Goal: Find specific page/section: Find specific page/section

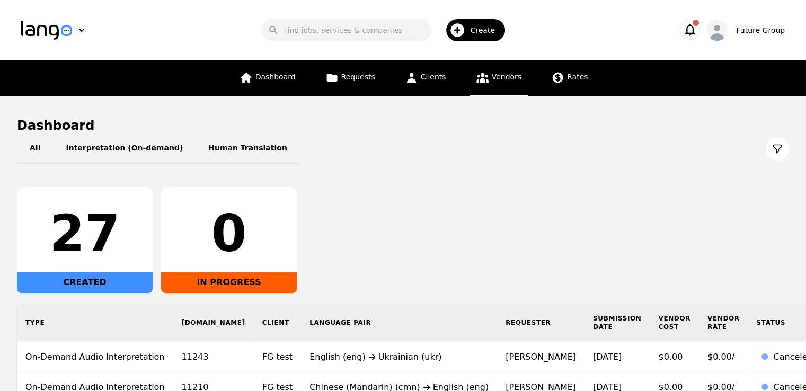
click at [497, 82] on link "Vendors" at bounding box center [499, 78] width 58 height 36
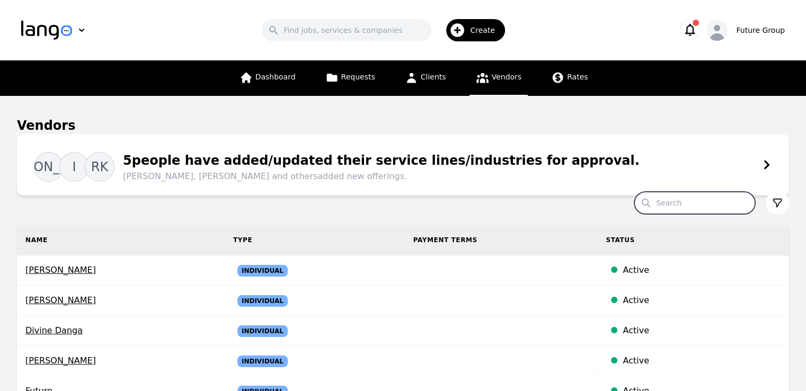
click at [700, 202] on input "Search" at bounding box center [694, 203] width 121 height 22
paste input "Sonia Dewan"
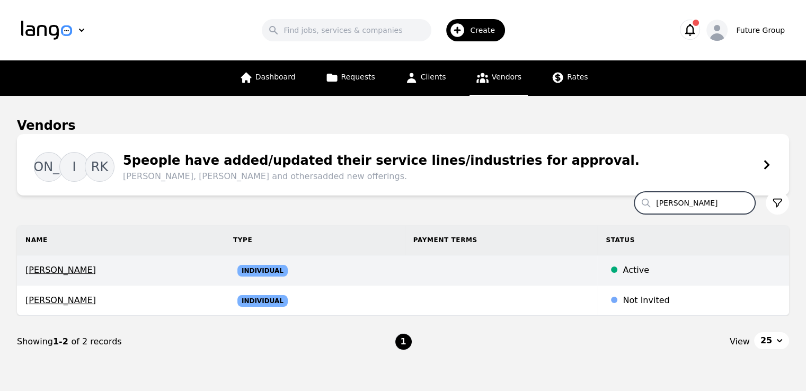
type input "Sonia Dewan"
click at [73, 273] on span "Sonia Dewan" at bounding box center [120, 270] width 191 height 13
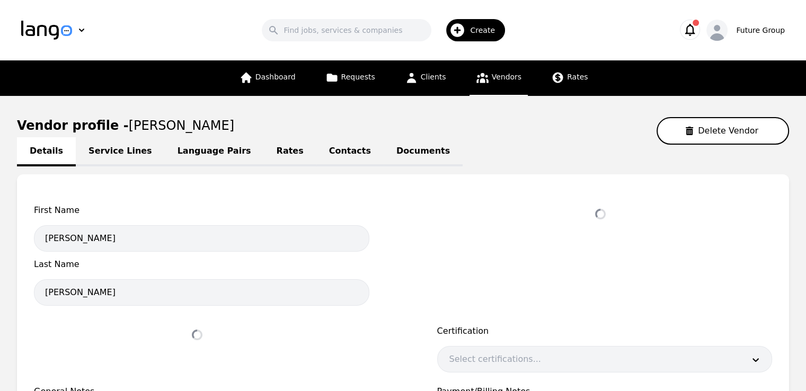
select select "active"
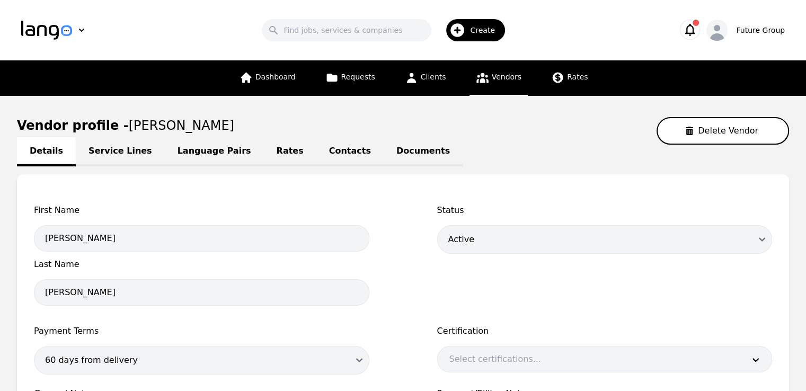
click at [185, 153] on link "Language Pairs" at bounding box center [214, 151] width 99 height 29
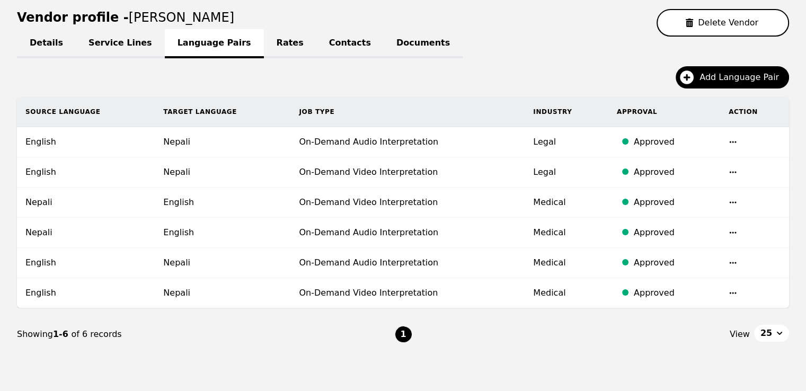
scroll to position [145, 0]
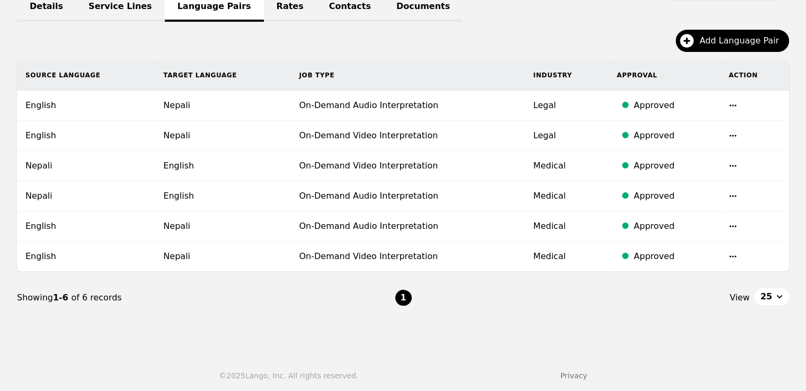
click at [731, 102] on icon "button" at bounding box center [733, 105] width 8 height 8
click at [706, 113] on button "Update" at bounding box center [704, 113] width 44 height 19
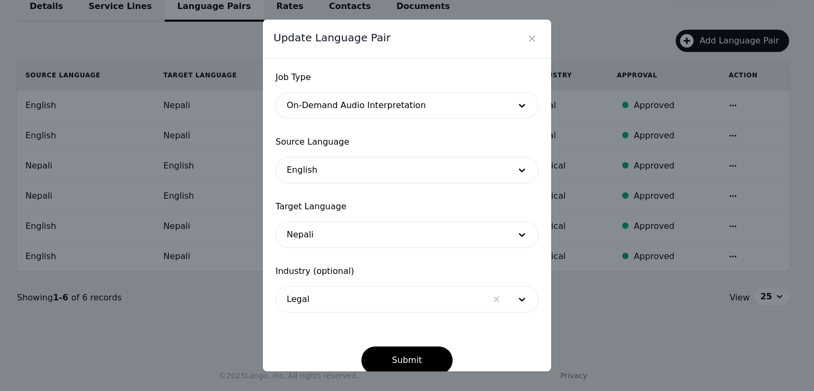
click at [314, 308] on div at bounding box center [381, 299] width 211 height 25
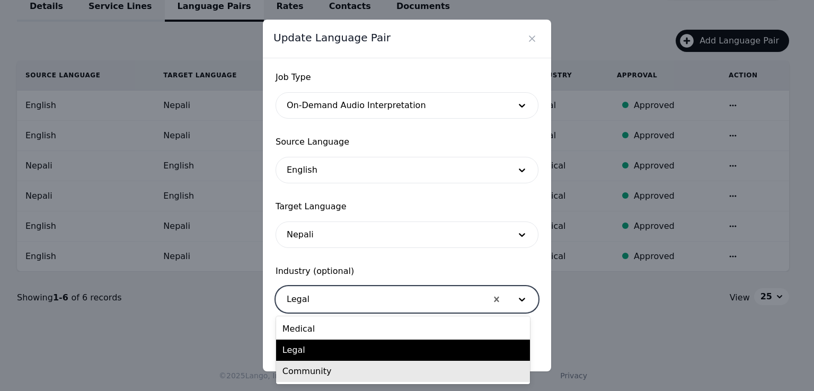
click at [315, 374] on div "Community" at bounding box center [403, 371] width 254 height 21
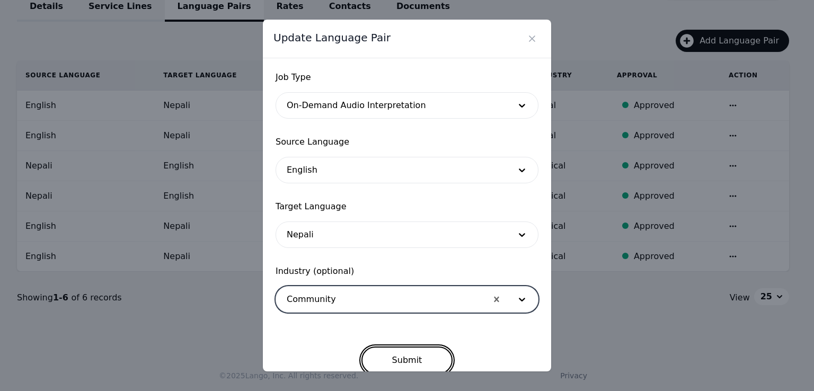
click at [417, 366] on button "Submit" at bounding box center [407, 361] width 92 height 28
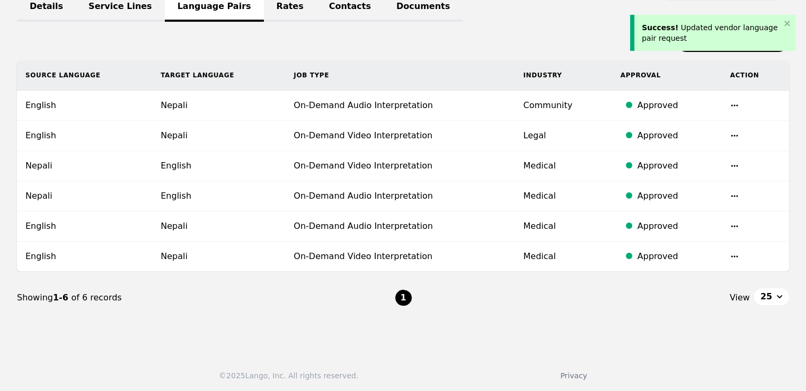
click at [738, 131] on td at bounding box center [755, 136] width 67 height 30
click at [735, 133] on icon "button" at bounding box center [734, 135] width 8 height 8
click at [705, 139] on button "Update" at bounding box center [705, 143] width 44 height 19
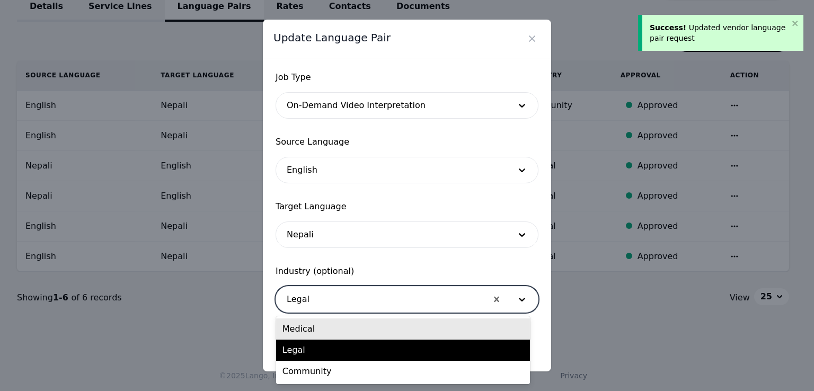
click at [340, 299] on div at bounding box center [381, 299] width 211 height 25
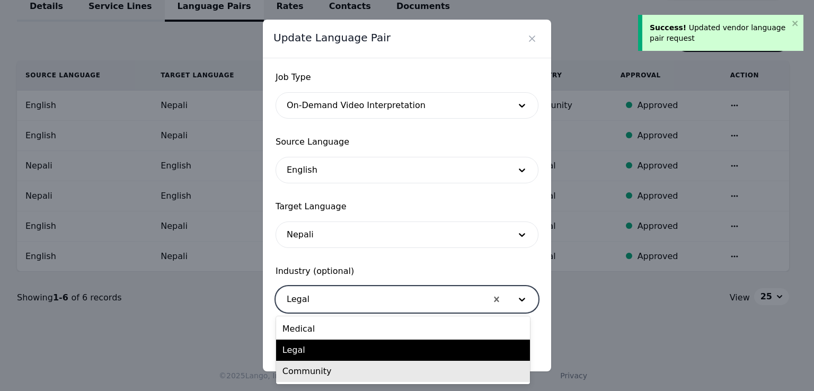
click at [317, 376] on div "Community" at bounding box center [403, 371] width 254 height 21
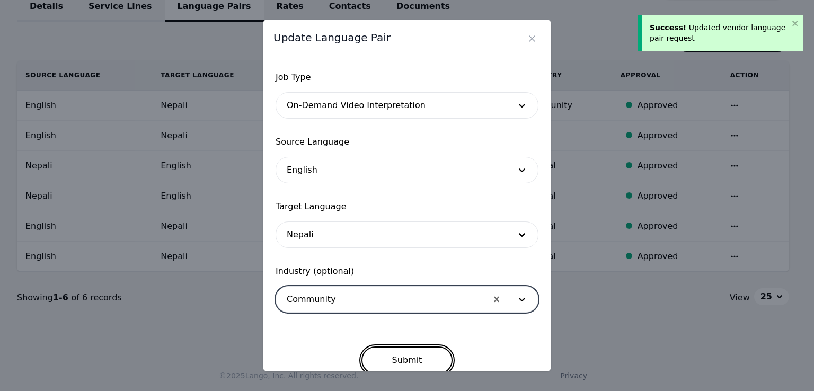
click at [411, 352] on button "Submit" at bounding box center [407, 361] width 92 height 28
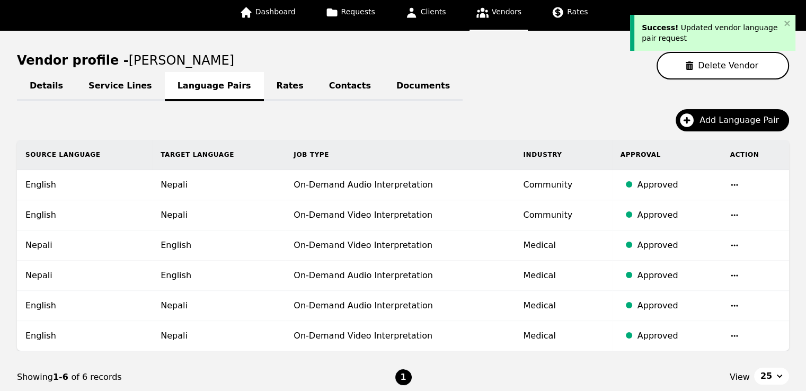
scroll to position [0, 0]
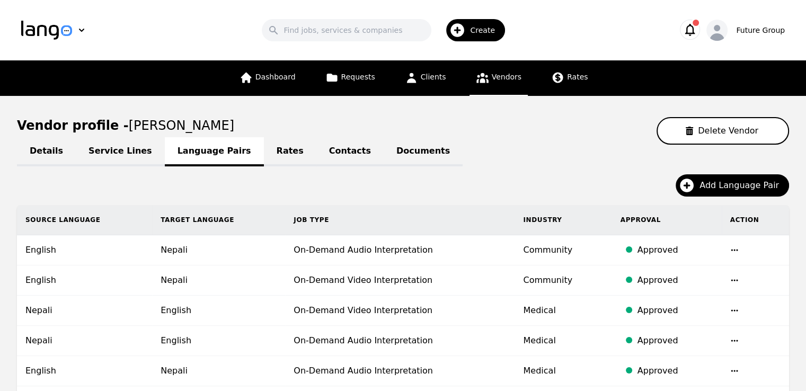
click at [498, 81] on span "Vendors" at bounding box center [507, 77] width 30 height 8
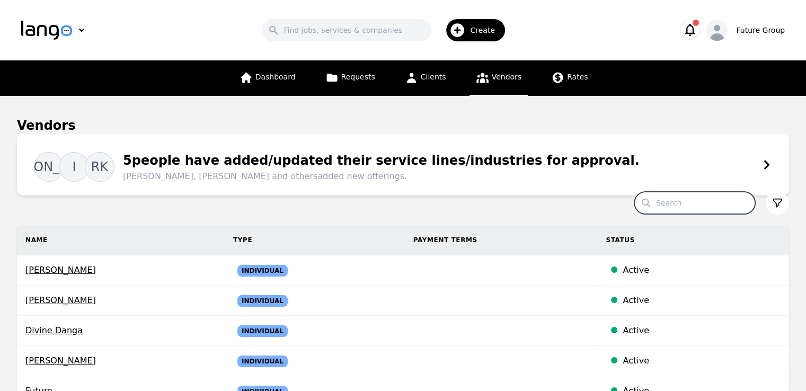
click at [709, 202] on input "Search" at bounding box center [694, 203] width 121 height 22
paste input "Amar Shrestha"
click at [709, 202] on input "Amar Shrestha" at bounding box center [694, 203] width 121 height 22
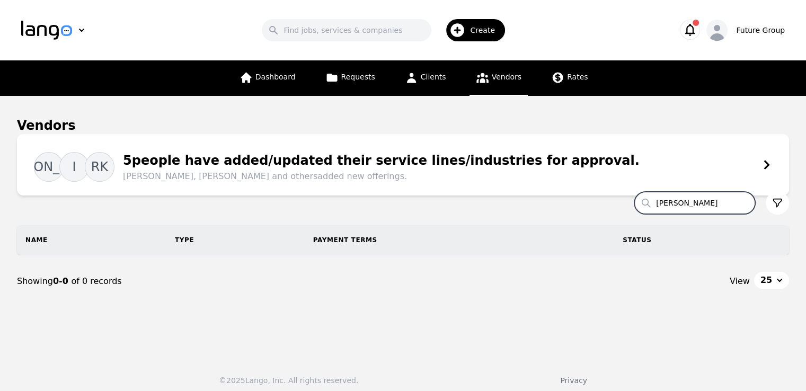
click at [727, 204] on input "Amar Shrestha" at bounding box center [694, 203] width 121 height 22
type input "Amar"
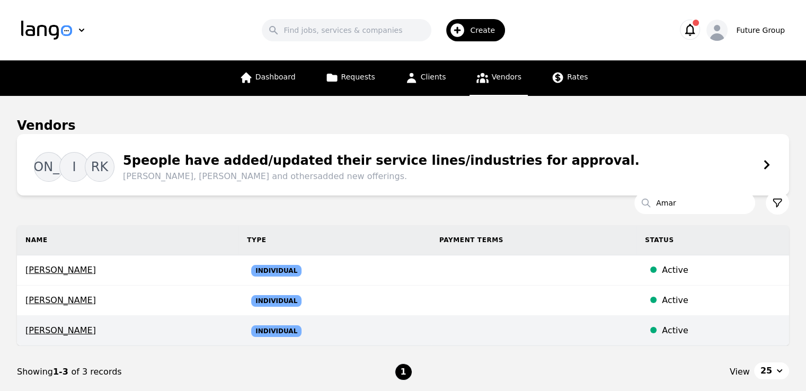
click at [66, 329] on span "amar shrestha" at bounding box center [127, 330] width 205 height 13
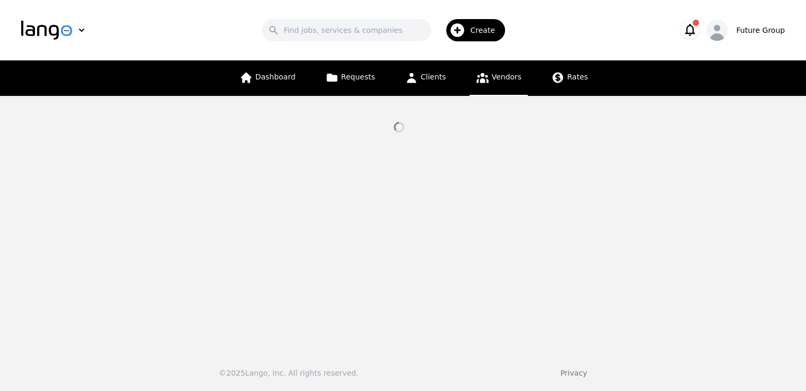
select select "active"
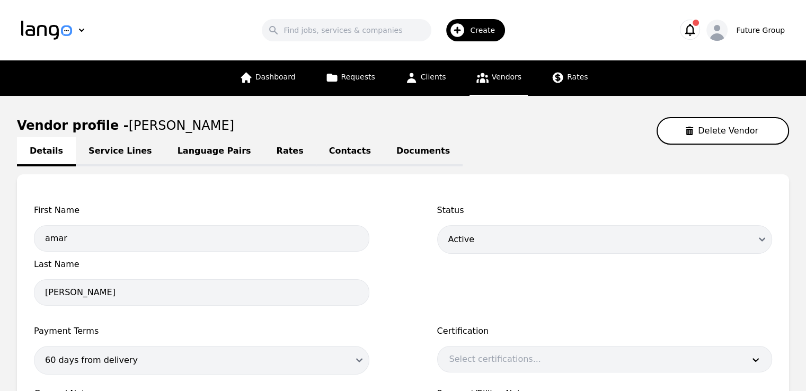
click at [190, 146] on link "Language Pairs" at bounding box center [214, 151] width 99 height 29
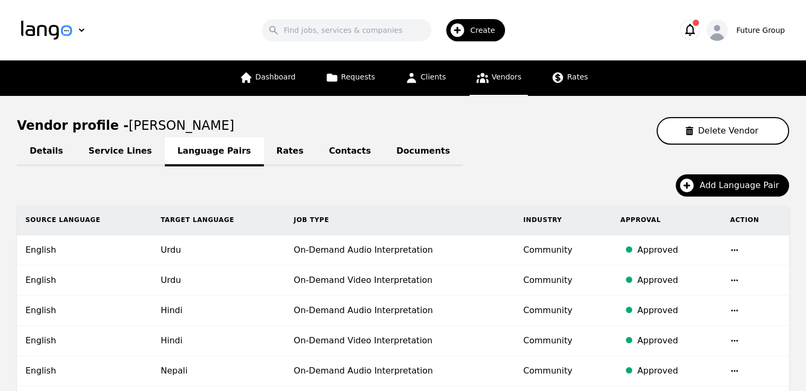
click at [493, 81] on span "Vendors" at bounding box center [507, 77] width 30 height 8
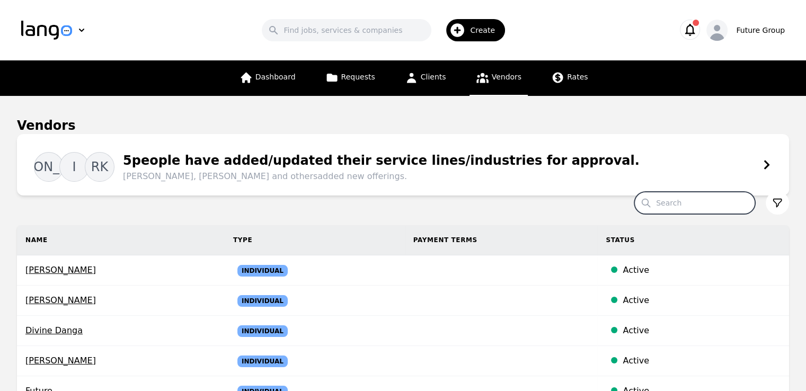
click at [699, 198] on input "Search" at bounding box center [694, 203] width 121 height 22
paste input "Anisha Bhattarai"
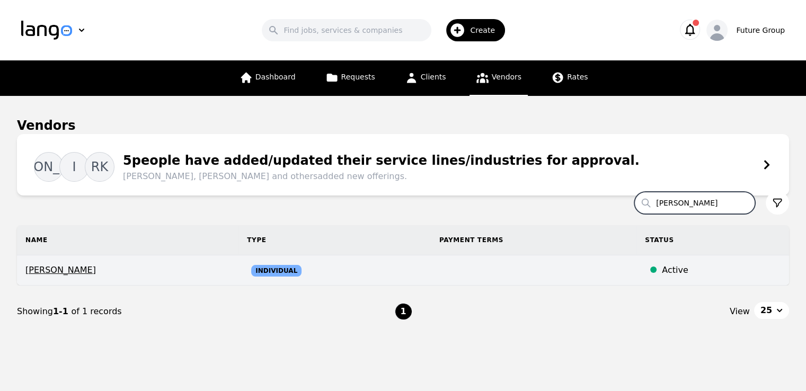
type input "Anisha Bhattarai"
click at [76, 270] on span "Anisha Bhattarai" at bounding box center [127, 270] width 205 height 13
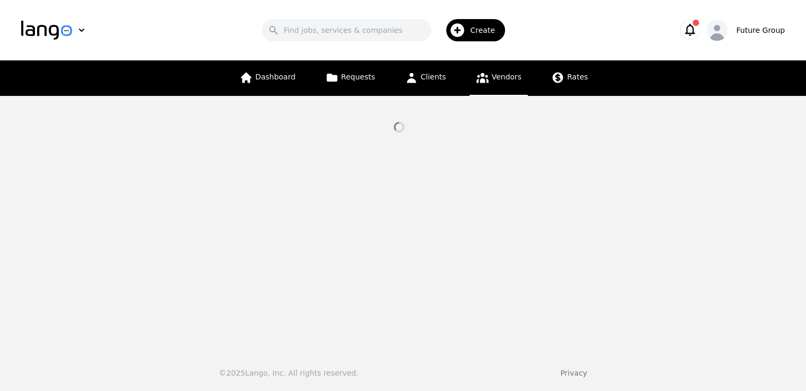
select select "active"
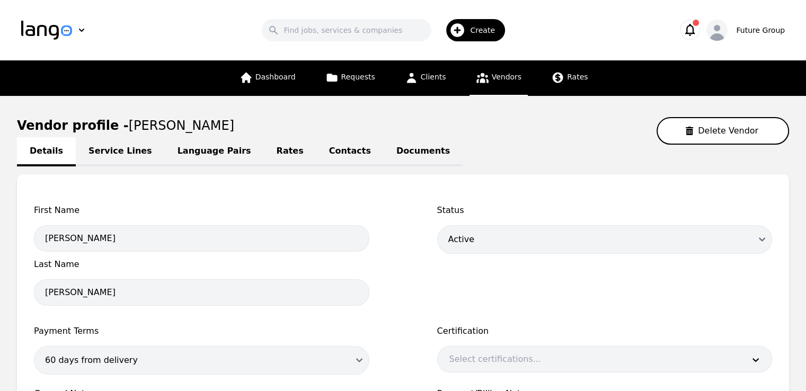
click at [197, 151] on link "Language Pairs" at bounding box center [214, 151] width 99 height 29
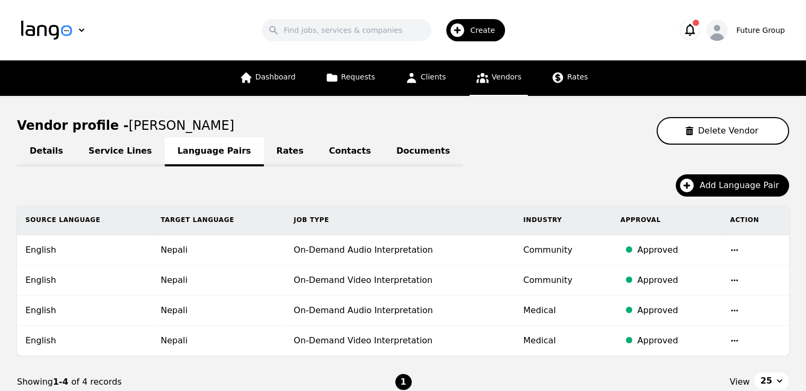
click at [496, 85] on link "Vendors" at bounding box center [499, 78] width 58 height 36
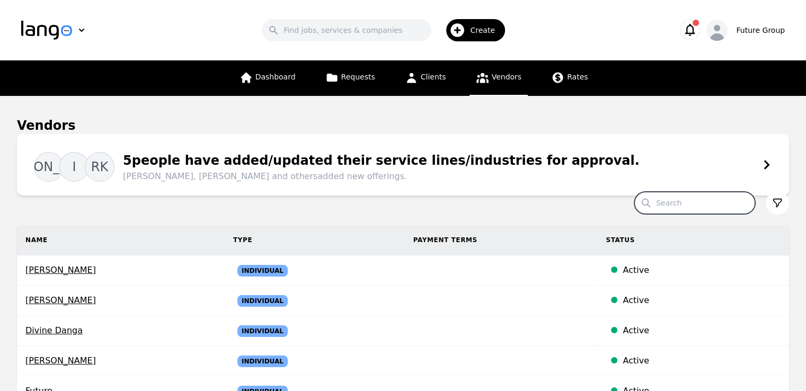
click at [683, 206] on input "Search" at bounding box center [694, 203] width 121 height 22
paste input "Barsha Bhattarai"
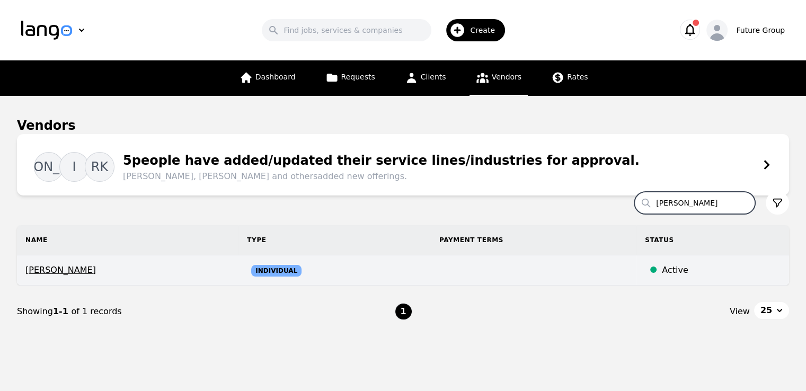
type input "Barsha Bhattarai"
click at [72, 269] on span "barsha Bhattarai" at bounding box center [127, 270] width 205 height 13
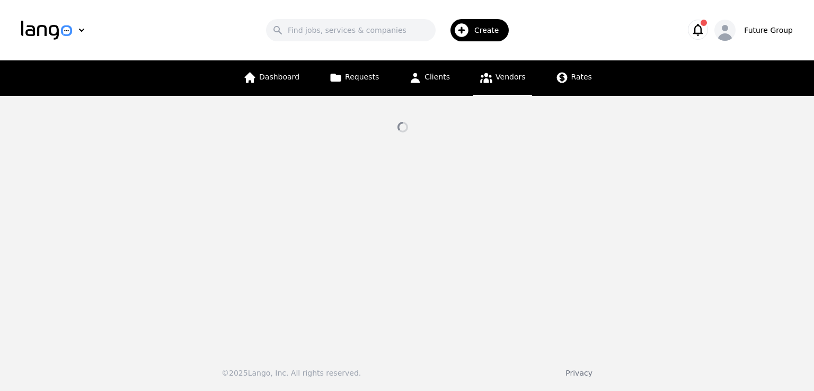
select select "active"
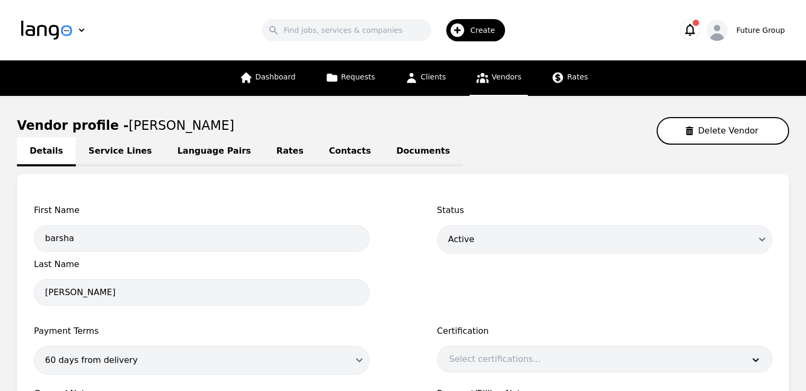
click at [205, 157] on link "Language Pairs" at bounding box center [214, 151] width 99 height 29
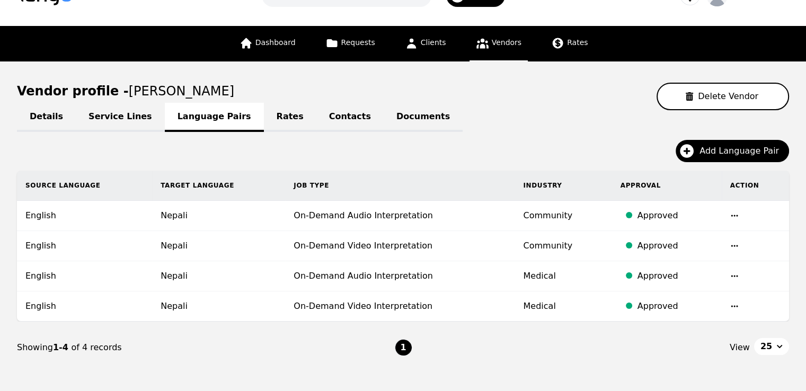
scroll to position [53, 0]
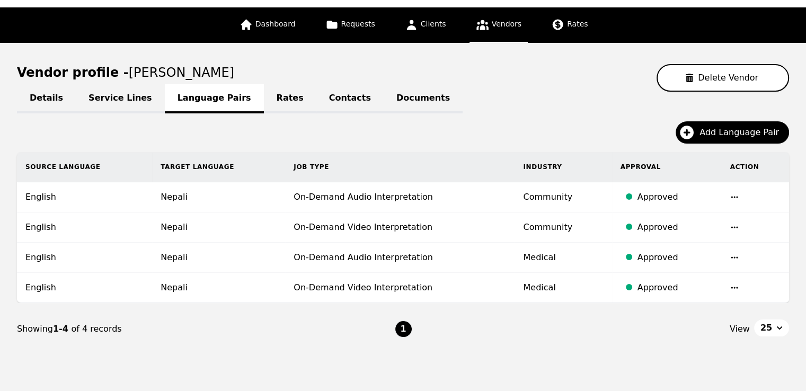
click at [496, 28] on span "Vendors" at bounding box center [507, 24] width 30 height 8
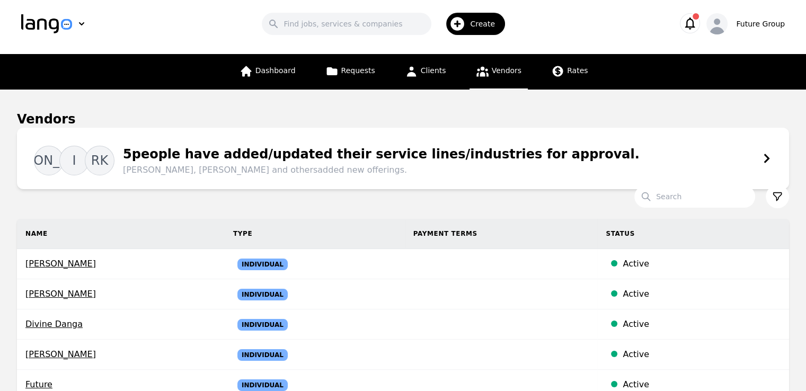
scroll to position [53, 0]
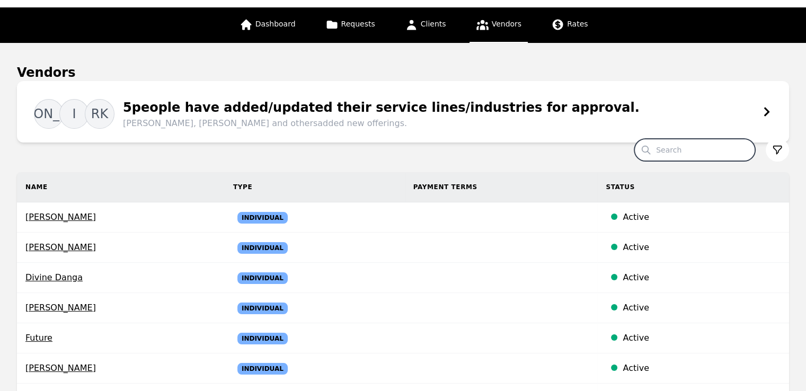
click at [691, 157] on input "Search" at bounding box center [694, 150] width 121 height 22
paste input "Abdullahi Abdirahman"
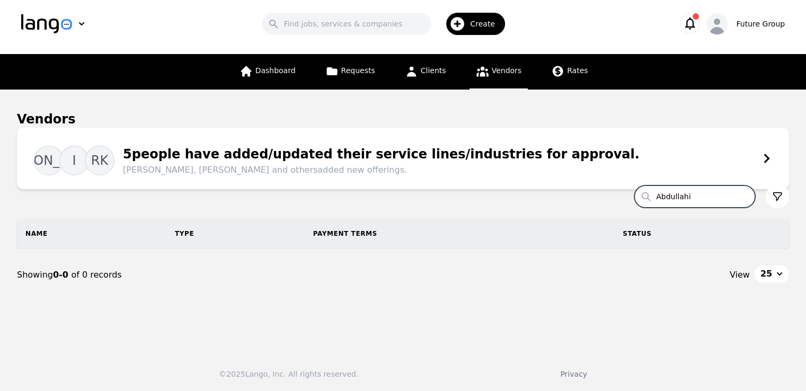
type input "Abdullahi"
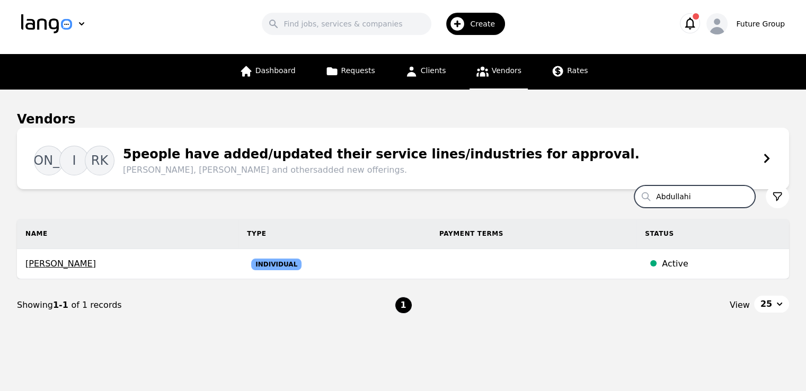
scroll to position [36, 0]
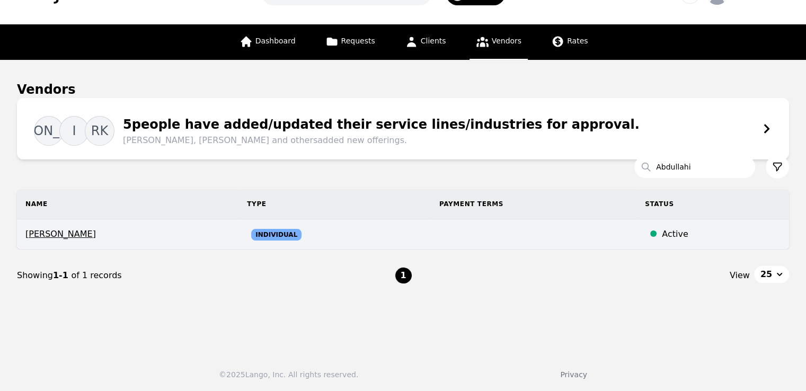
click at [83, 239] on span "Abdullahi Abdirahman" at bounding box center [127, 234] width 205 height 13
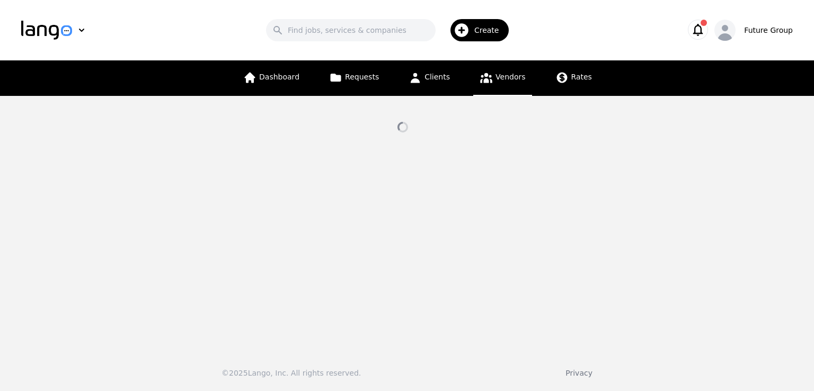
select select "active"
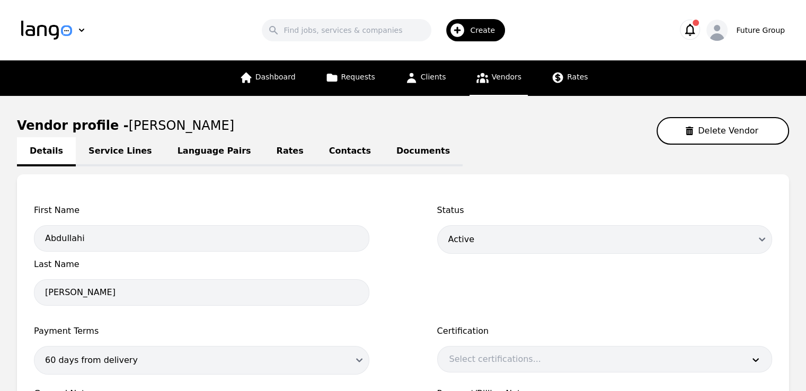
click at [183, 153] on link "Language Pairs" at bounding box center [214, 151] width 99 height 29
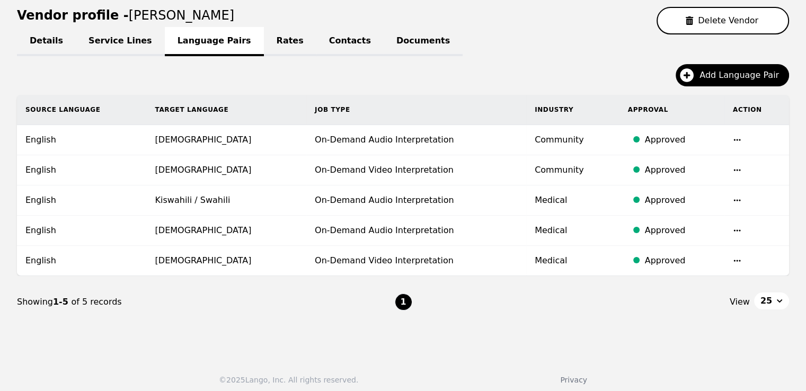
scroll to position [114, 0]
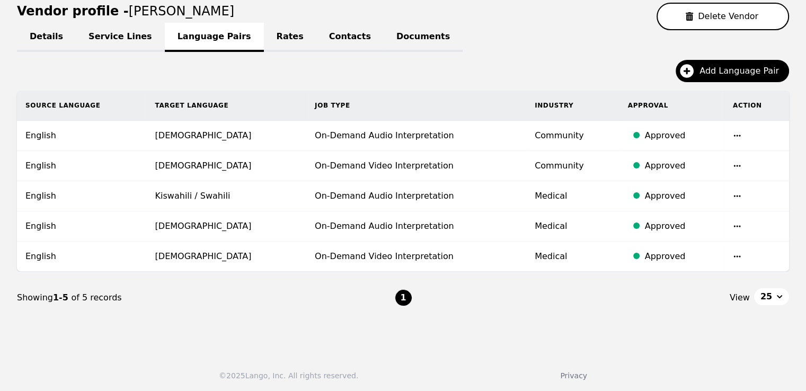
click at [736, 192] on icon "button" at bounding box center [737, 196] width 8 height 8
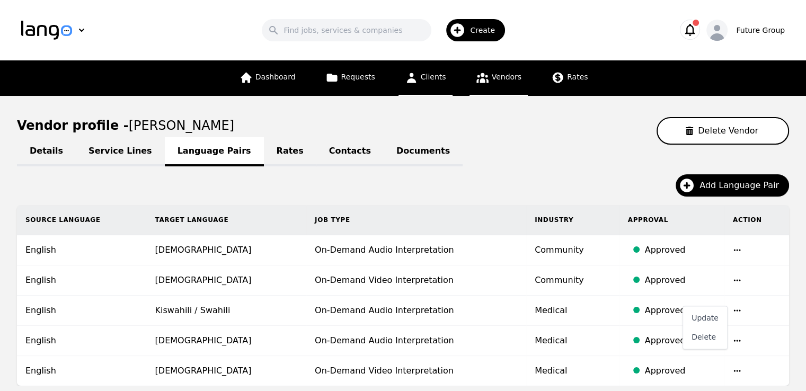
scroll to position [0, 0]
click at [496, 79] on span "Vendors" at bounding box center [507, 77] width 30 height 8
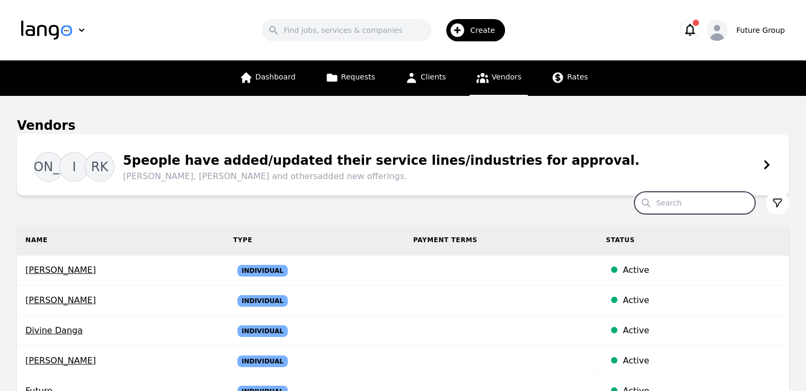
click at [699, 206] on input "Search" at bounding box center [694, 203] width 121 height 22
paste input "Ahmed Hashi Amir"
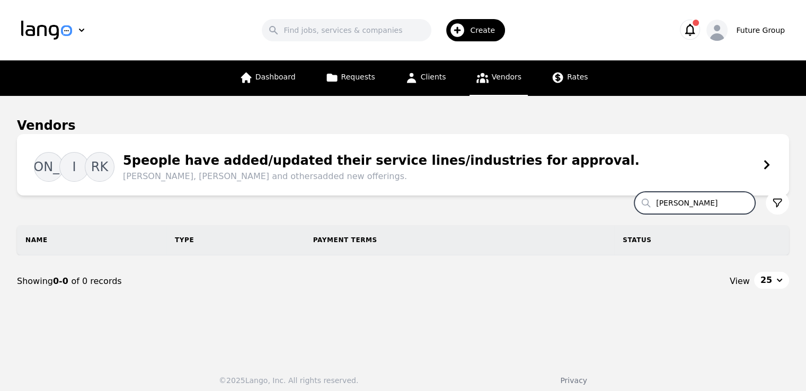
type input "Ahmed"
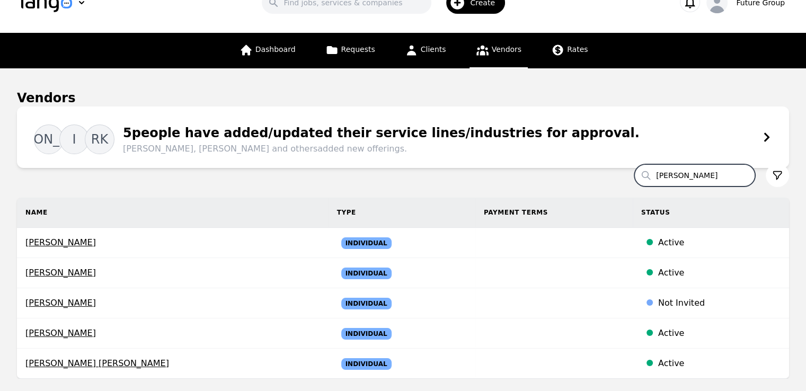
scroll to position [106, 0]
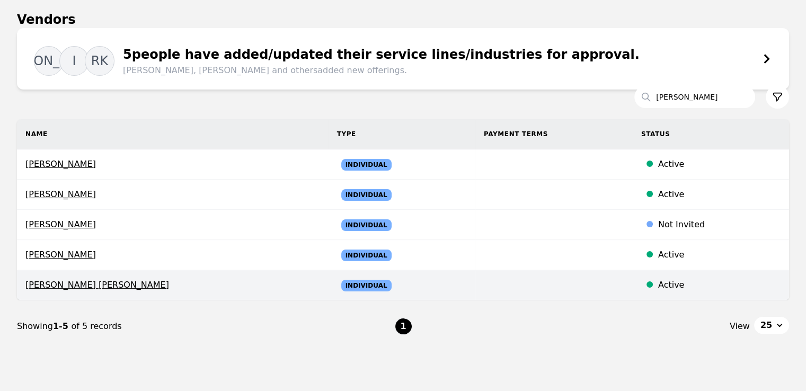
click at [92, 285] on span "Ahmed Hashi Amir" at bounding box center [172, 285] width 295 height 13
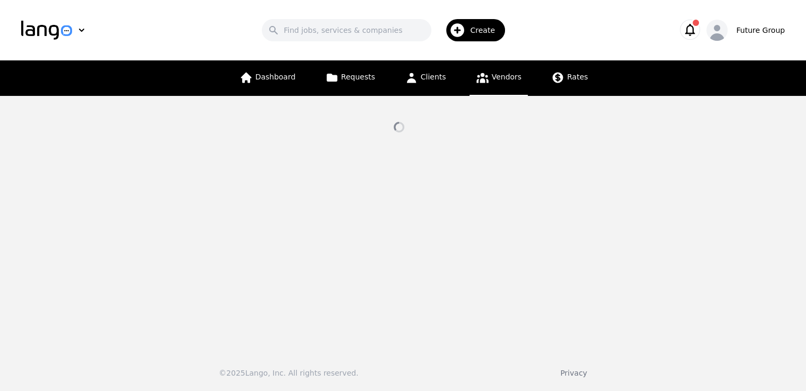
select select "active"
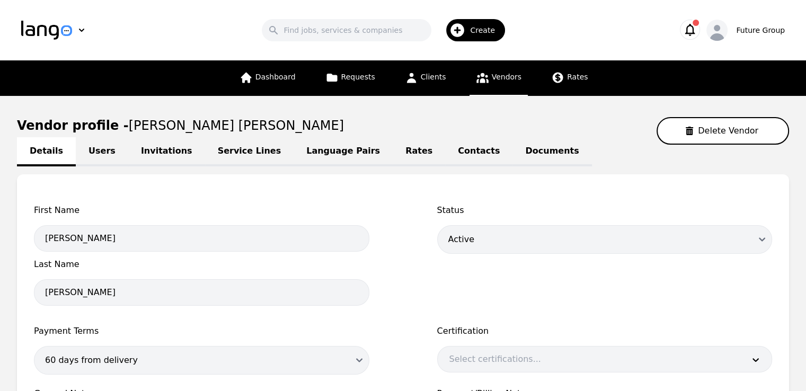
click at [297, 148] on link "Language Pairs" at bounding box center [343, 151] width 99 height 29
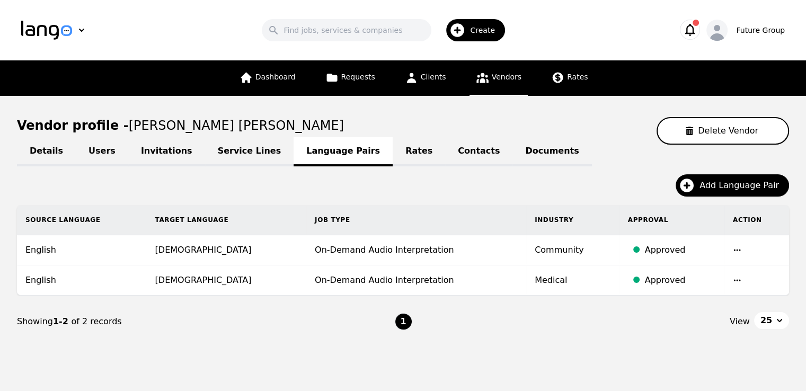
click at [491, 86] on link "Vendors" at bounding box center [499, 78] width 58 height 36
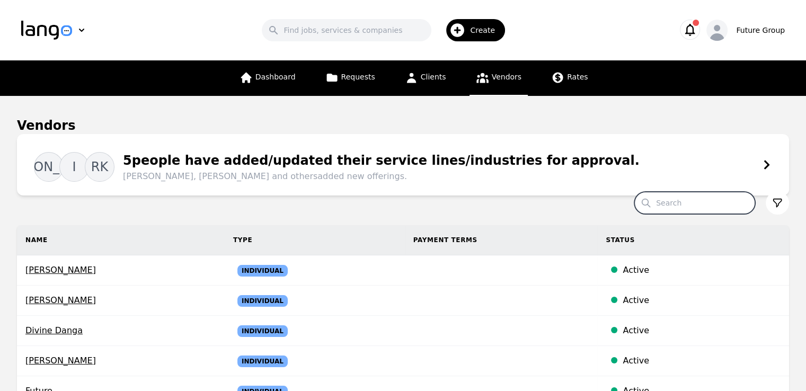
click at [720, 198] on input "Search" at bounding box center [694, 203] width 121 height 22
paste input "Issack Mohamed"
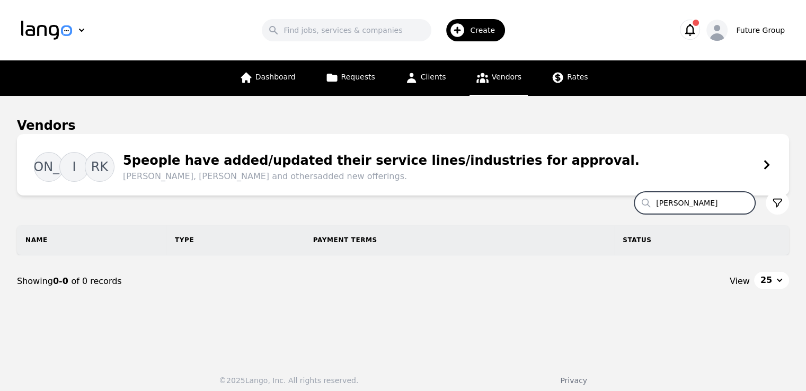
type input "Issack"
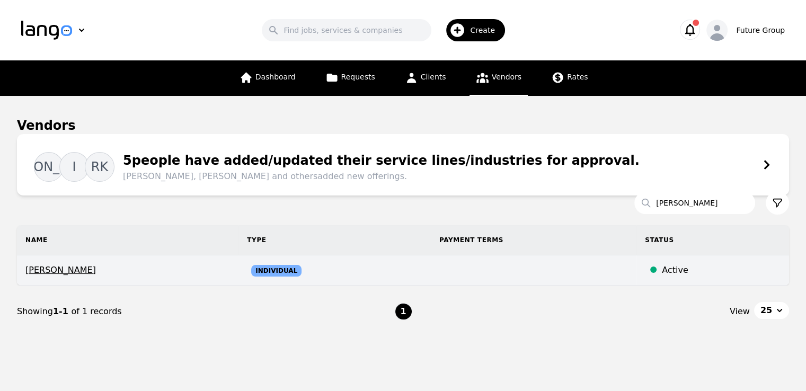
click at [46, 272] on span "Issack Mohamed" at bounding box center [127, 270] width 205 height 13
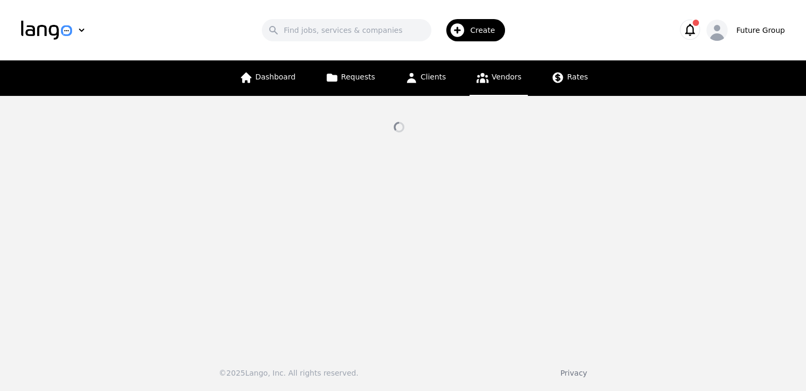
select select "active"
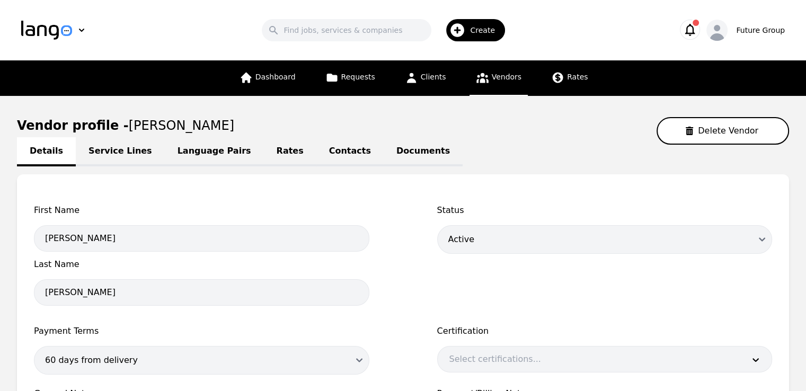
click at [210, 148] on link "Language Pairs" at bounding box center [214, 151] width 99 height 29
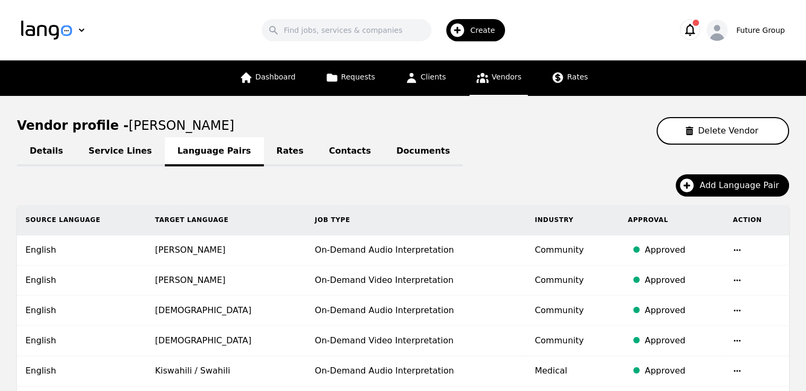
click at [501, 75] on span "Vendors" at bounding box center [507, 77] width 30 height 8
